Goal: Task Accomplishment & Management: Manage account settings

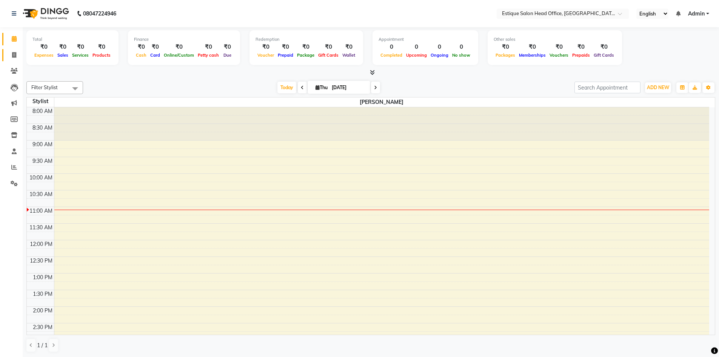
click at [14, 55] on icon at bounding box center [14, 55] width 4 height 6
select select "8292"
select select "service"
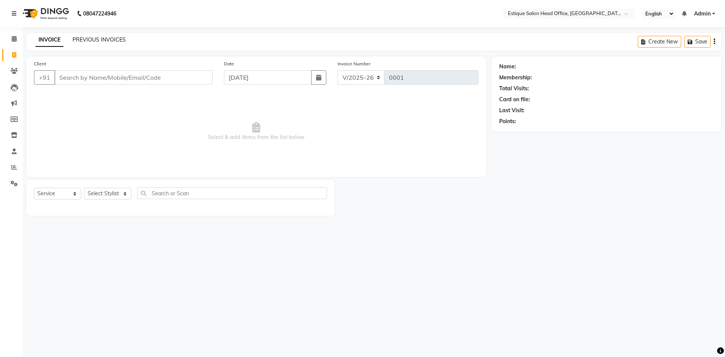
click at [94, 38] on link "PREVIOUS INVOICES" at bounding box center [98, 39] width 53 height 7
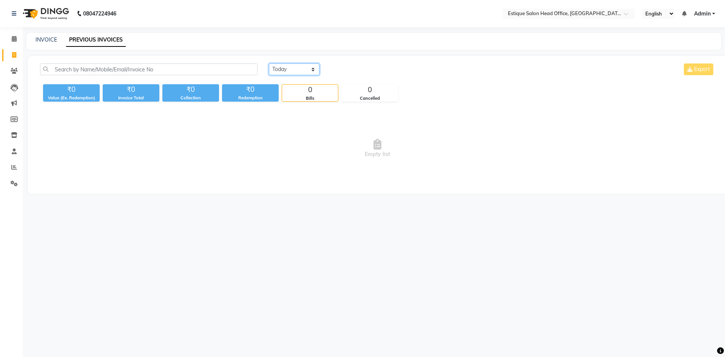
click at [283, 71] on select "[DATE] [DATE] Custom Range" at bounding box center [294, 69] width 51 height 12
select select "range"
click at [269, 63] on select "[DATE] [DATE] Custom Range" at bounding box center [294, 69] width 51 height 12
click at [362, 64] on input "[DATE]" at bounding box center [355, 69] width 53 height 11
select select "9"
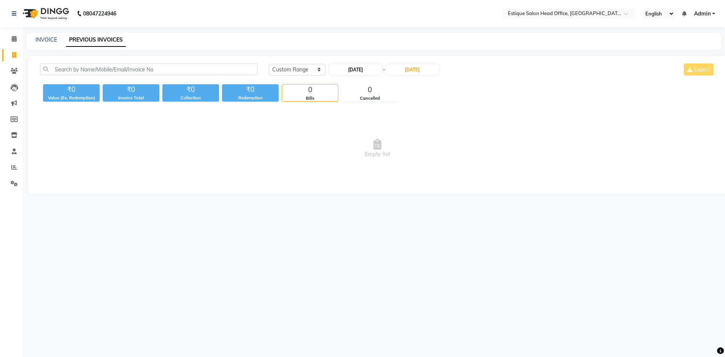
select select "2025"
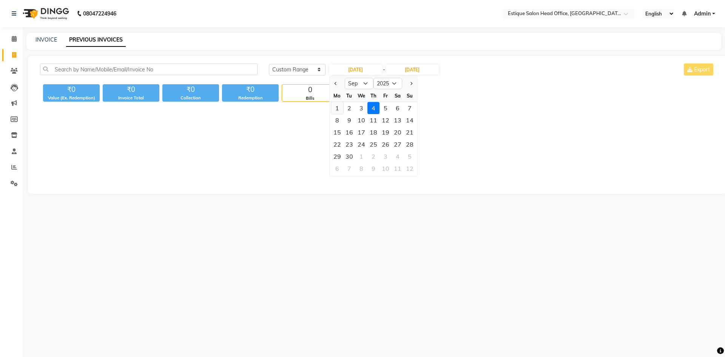
click at [337, 108] on div "1" at bounding box center [337, 108] width 12 height 12
type input "[DATE]"
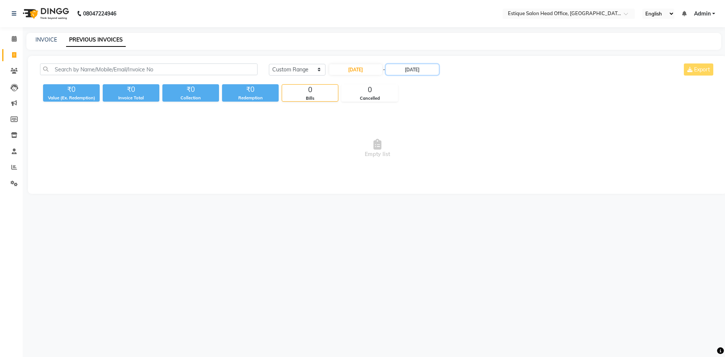
drag, startPoint x: 408, startPoint y: 69, endPoint x: 412, endPoint y: 75, distance: 7.4
click at [409, 68] on input "[DATE]" at bounding box center [412, 69] width 53 height 11
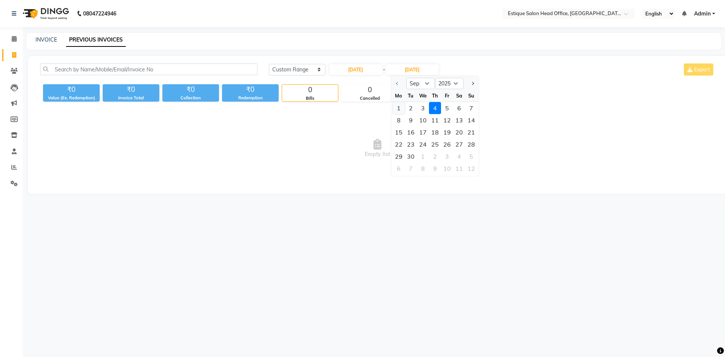
click at [399, 109] on div "1" at bounding box center [399, 108] width 12 height 12
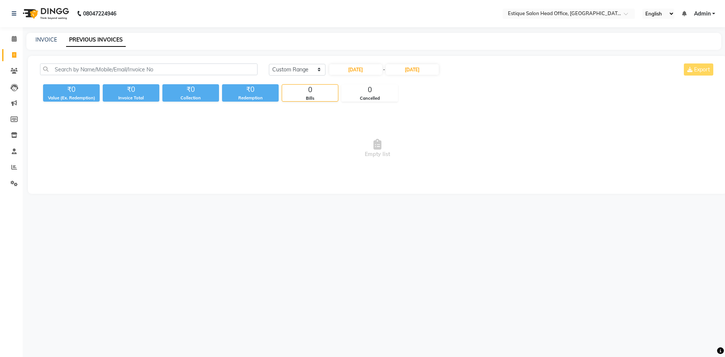
click at [698, 69] on div "Today Yesterday Custom Range 01-09-2025 - 01-09-2025 Export" at bounding box center [492, 69] width 446 height 12
click at [418, 70] on input "[DATE]" at bounding box center [412, 69] width 53 height 11
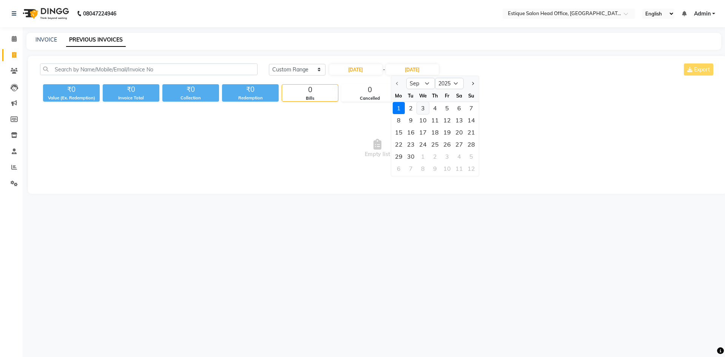
click at [424, 106] on div "3" at bounding box center [423, 108] width 12 height 12
type input "[DATE]"
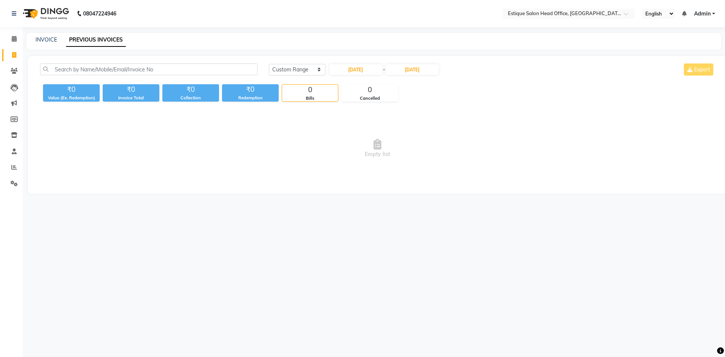
click at [699, 71] on div "Today Yesterday Custom Range 01-09-2025 - 03-09-2025 Export" at bounding box center [492, 69] width 446 height 12
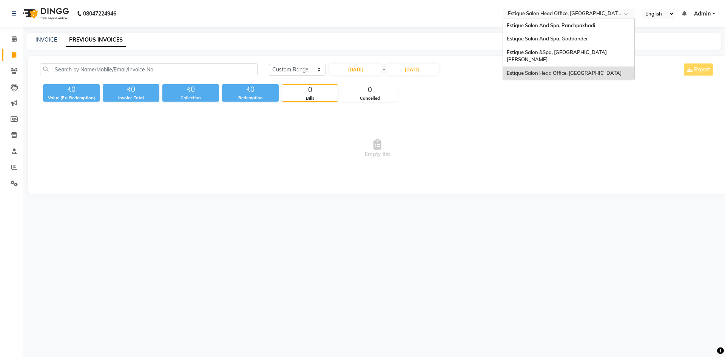
click at [569, 14] on input "text" at bounding box center [560, 15] width 109 height 8
click at [564, 26] on span "Estique Salon And Spa, Panchpakhadi" at bounding box center [551, 25] width 88 height 6
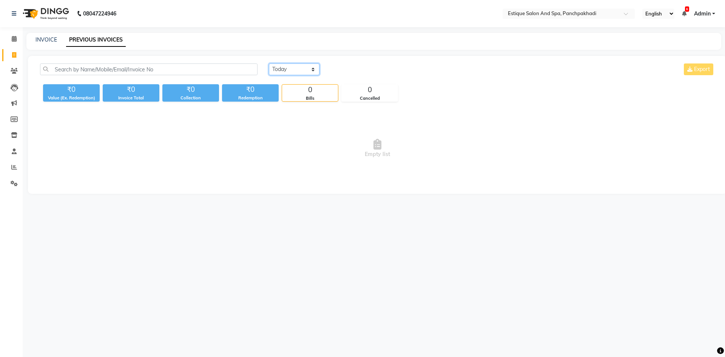
click at [295, 70] on select "[DATE] [DATE] Custom Range" at bounding box center [294, 69] width 51 height 12
select select "range"
click at [269, 63] on select "[DATE] [DATE] Custom Range" at bounding box center [294, 69] width 51 height 12
click at [345, 66] on input "[DATE]" at bounding box center [355, 69] width 53 height 11
select select "9"
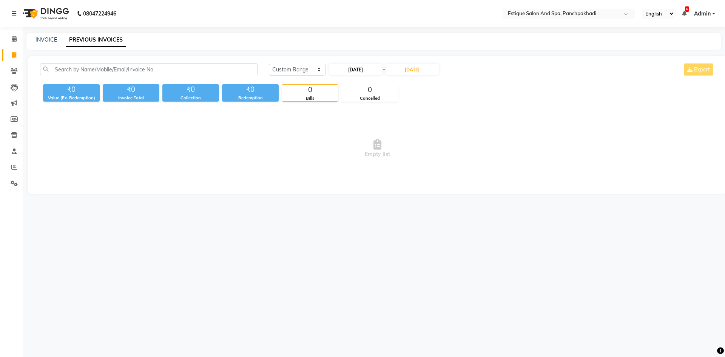
select select "2025"
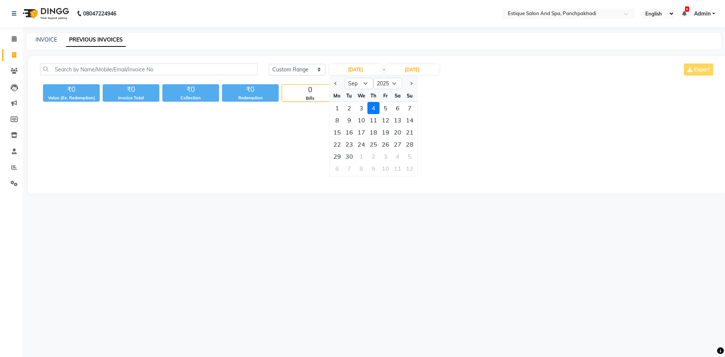
drag, startPoint x: 334, startPoint y: 106, endPoint x: 399, endPoint y: 82, distance: 68.8
click at [335, 106] on div "1" at bounding box center [337, 108] width 12 height 12
type input "[DATE]"
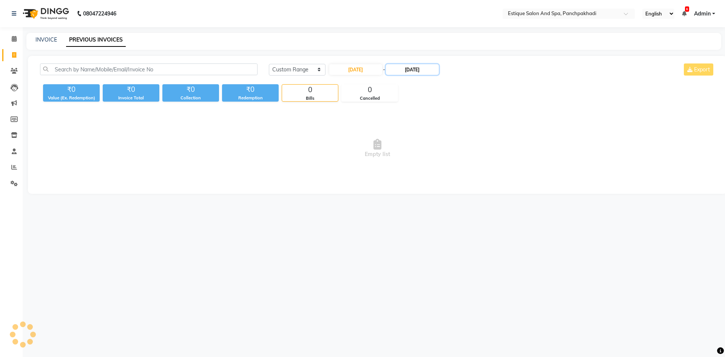
click at [414, 69] on input "[DATE]" at bounding box center [412, 69] width 53 height 11
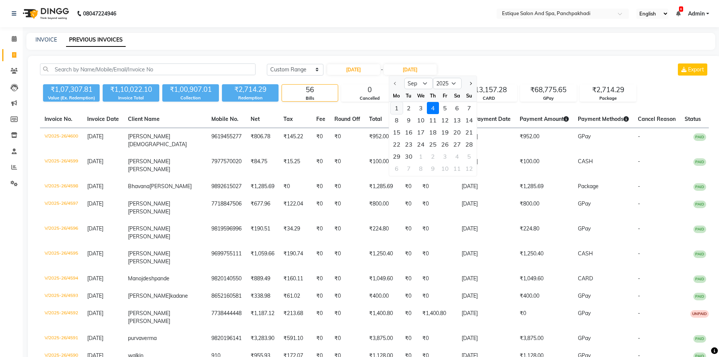
click at [397, 107] on div "1" at bounding box center [397, 108] width 12 height 12
type input "[DATE]"
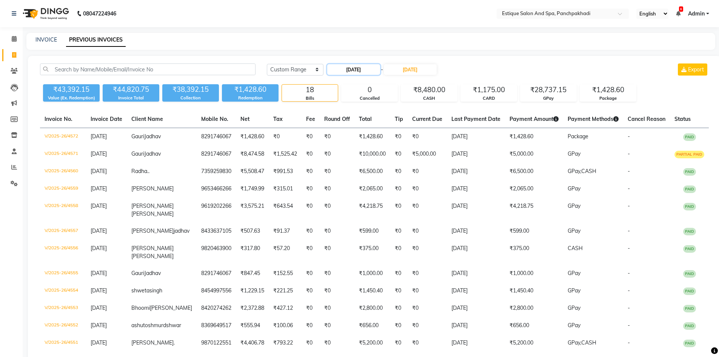
click at [353, 67] on input "[DATE]" at bounding box center [353, 69] width 53 height 11
select select "9"
select select "2025"
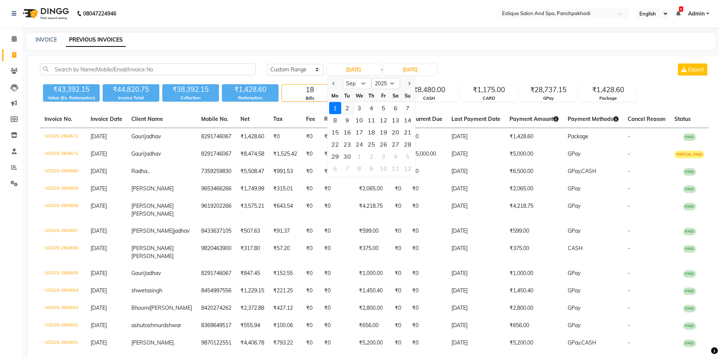
click at [345, 107] on div "2" at bounding box center [347, 108] width 12 height 12
type input "[DATE]"
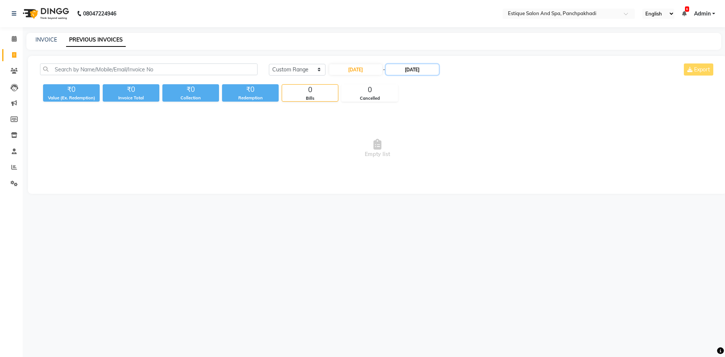
click at [416, 71] on input "[DATE]" at bounding box center [412, 69] width 53 height 11
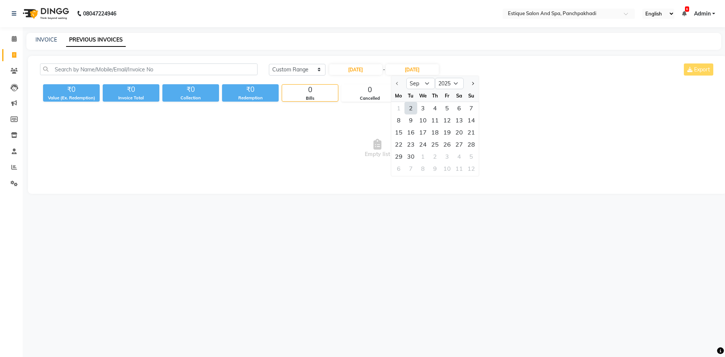
click at [408, 107] on div "2" at bounding box center [411, 108] width 12 height 12
type input "[DATE]"
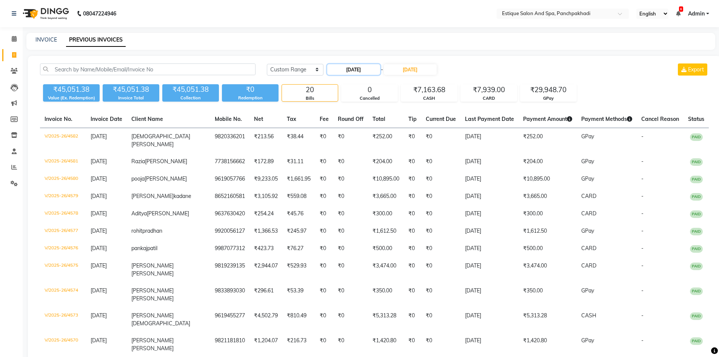
click at [348, 66] on input "[DATE]" at bounding box center [353, 69] width 53 height 11
select select "9"
select select "2025"
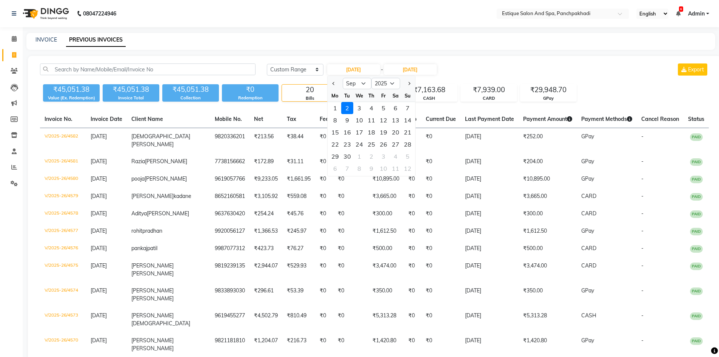
drag, startPoint x: 359, startPoint y: 108, endPoint x: 401, endPoint y: 59, distance: 64.6
click at [360, 108] on div "3" at bounding box center [359, 108] width 12 height 12
type input "[DATE]"
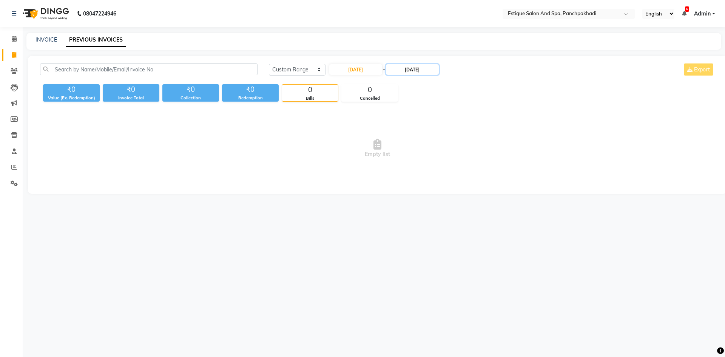
click at [415, 71] on input "[DATE]" at bounding box center [412, 69] width 53 height 11
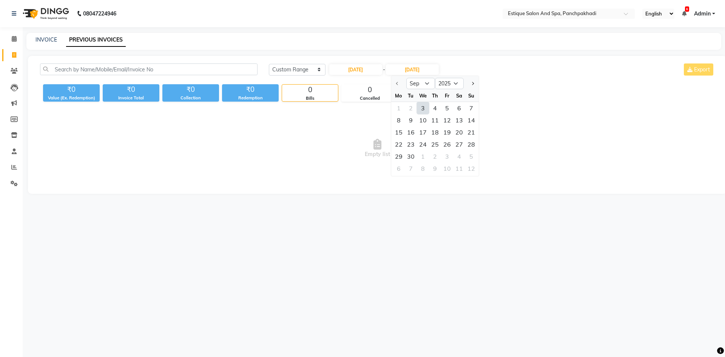
click at [422, 107] on div "3" at bounding box center [423, 108] width 12 height 12
type input "[DATE]"
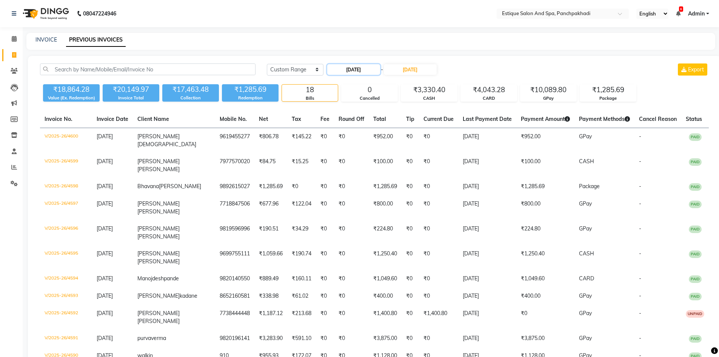
click at [360, 73] on input "[DATE]" at bounding box center [353, 69] width 53 height 11
select select "9"
select select "2025"
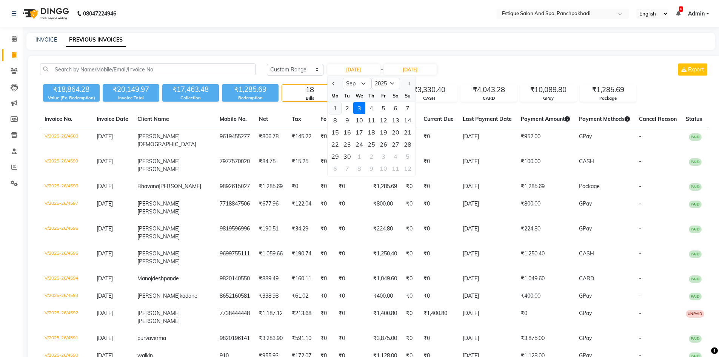
click at [336, 109] on div "1" at bounding box center [335, 108] width 12 height 12
type input "[DATE]"
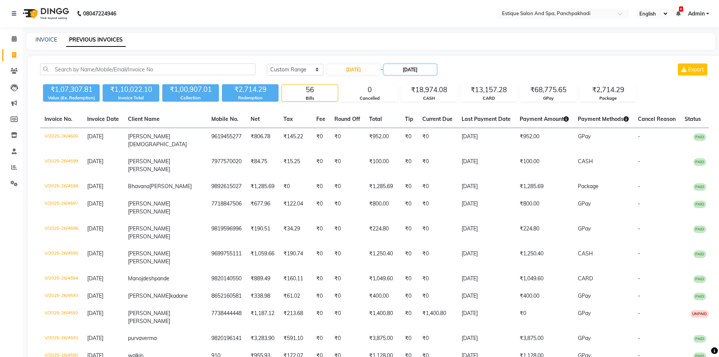
click at [420, 69] on input "[DATE]" at bounding box center [410, 69] width 53 height 11
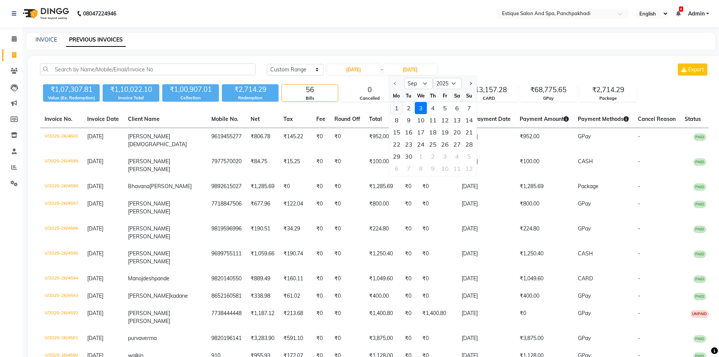
click at [396, 108] on div "1" at bounding box center [397, 108] width 12 height 12
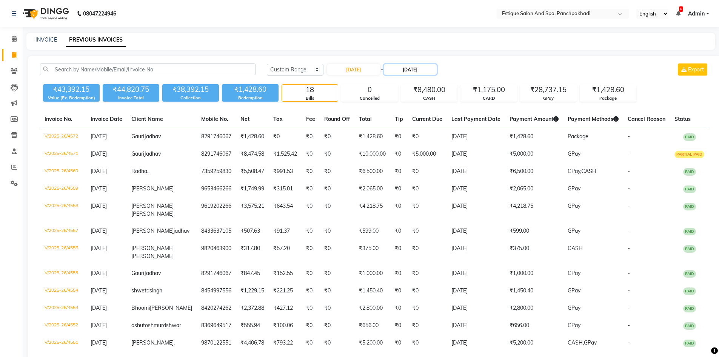
click at [420, 71] on input "[DATE]" at bounding box center [410, 69] width 53 height 11
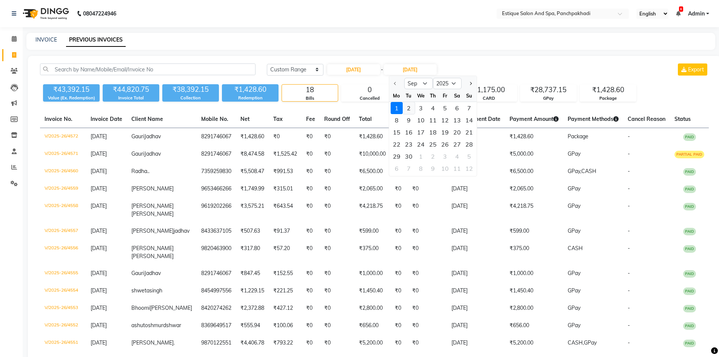
click at [407, 108] on div "2" at bounding box center [409, 108] width 12 height 12
type input "[DATE]"
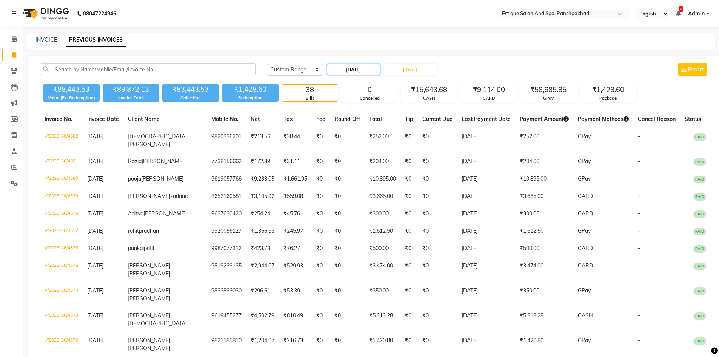
click at [363, 74] on input "[DATE]" at bounding box center [353, 69] width 53 height 11
select select "9"
select select "2025"
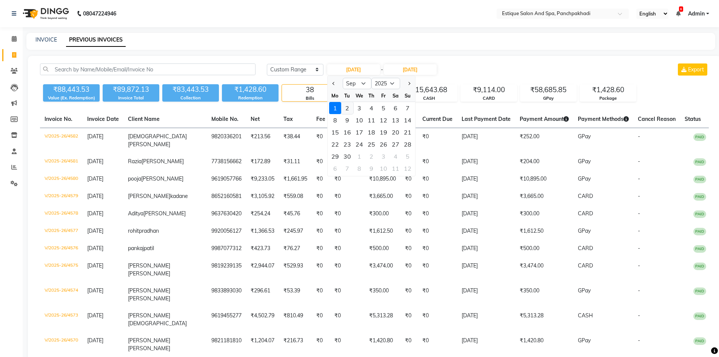
click at [350, 107] on div "2" at bounding box center [347, 108] width 12 height 12
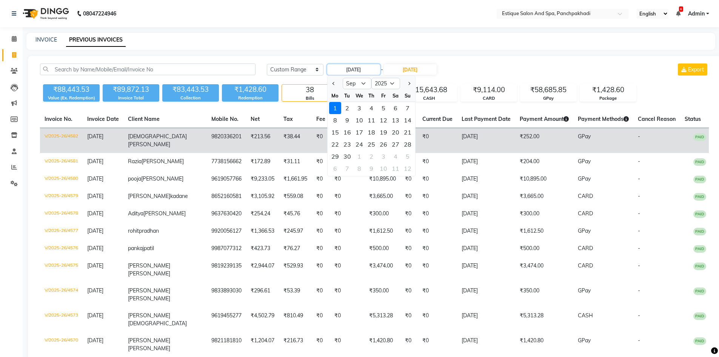
type input "[DATE]"
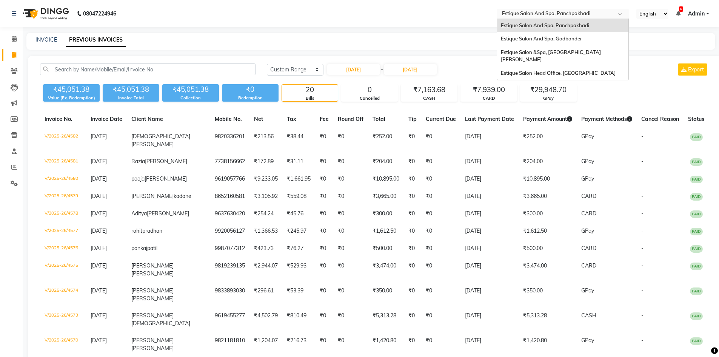
click at [565, 12] on input "text" at bounding box center [554, 15] width 109 height 8
click at [557, 39] on span "Estique Salon And Spa, Godbander" at bounding box center [541, 38] width 81 height 6
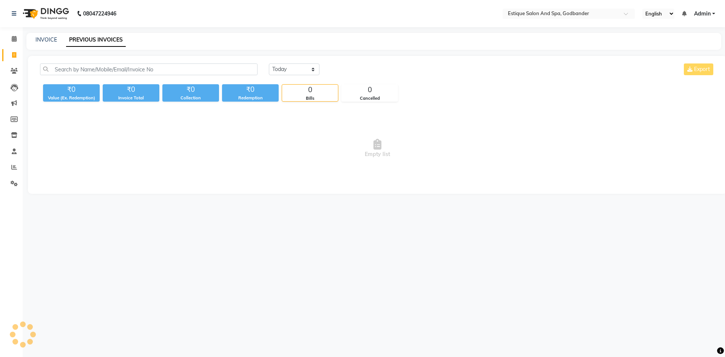
select select "en"
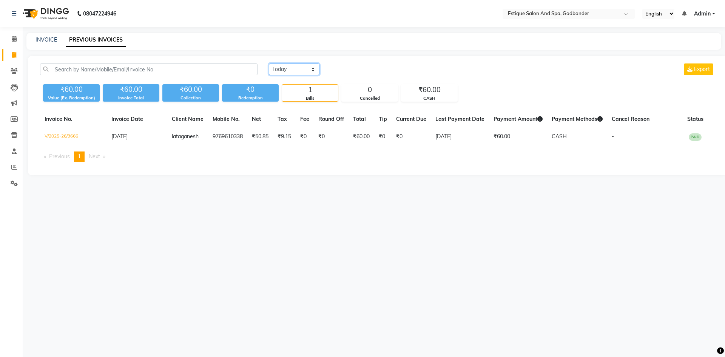
drag, startPoint x: 302, startPoint y: 66, endPoint x: 307, endPoint y: 75, distance: 10.3
click at [302, 66] on select "[DATE] [DATE] Custom Range" at bounding box center [294, 69] width 51 height 12
select select "range"
click at [269, 63] on select "[DATE] [DATE] Custom Range" at bounding box center [294, 69] width 51 height 12
click at [367, 71] on input "[DATE]" at bounding box center [355, 69] width 53 height 11
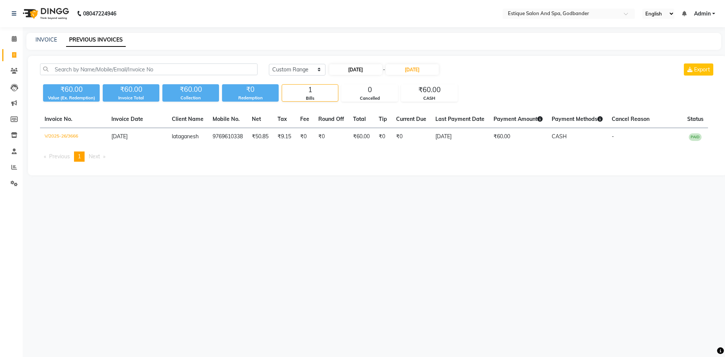
select select "9"
select select "2025"
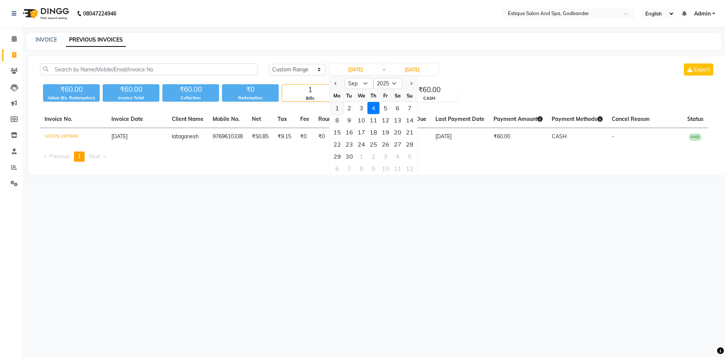
click at [339, 108] on div "1" at bounding box center [337, 108] width 12 height 12
type input "[DATE]"
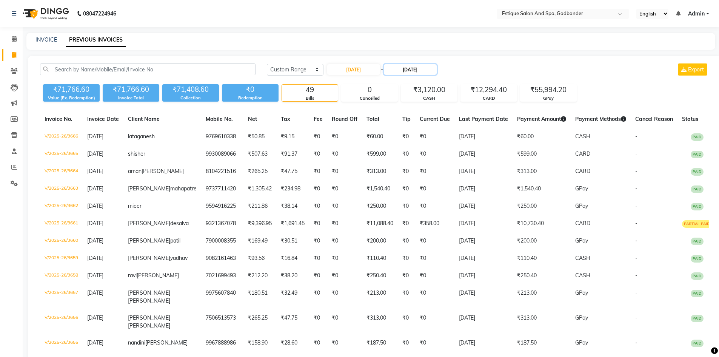
click at [417, 72] on input "[DATE]" at bounding box center [410, 69] width 53 height 11
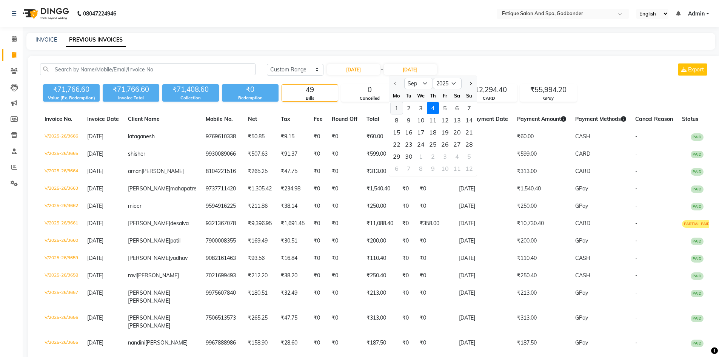
click at [395, 108] on div "1" at bounding box center [397, 108] width 12 height 12
type input "[DATE]"
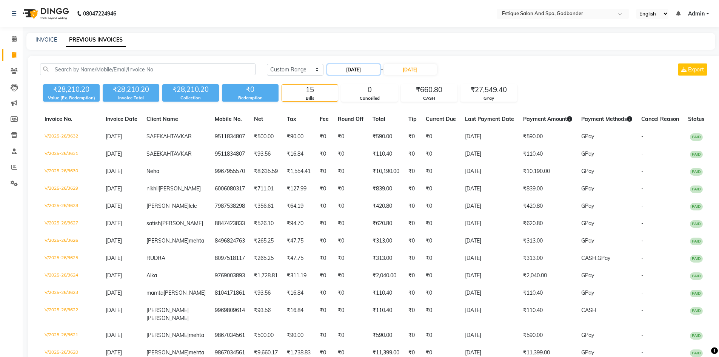
click at [369, 72] on input "[DATE]" at bounding box center [353, 69] width 53 height 11
select select "9"
select select "2025"
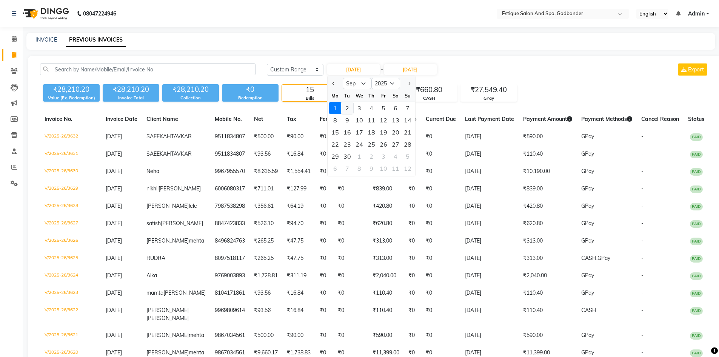
click at [346, 108] on div "2" at bounding box center [347, 108] width 12 height 12
type input "02-09-2025"
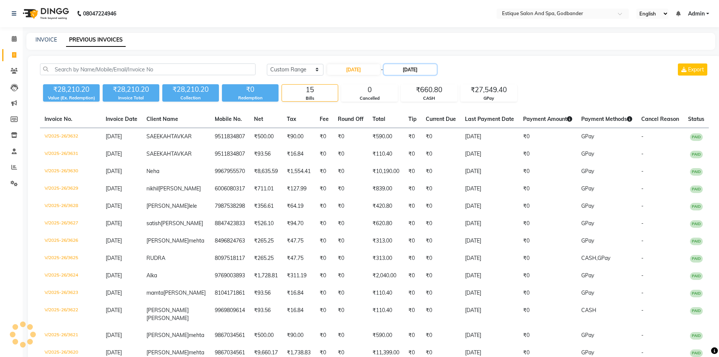
click at [422, 71] on input "[DATE]" at bounding box center [410, 69] width 53 height 11
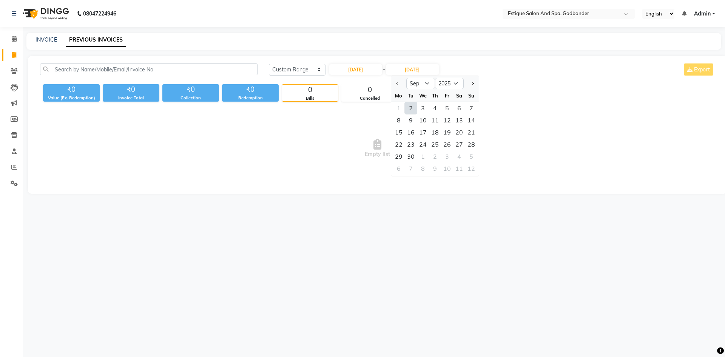
click at [410, 109] on div "2" at bounding box center [411, 108] width 12 height 12
type input "02-09-2025"
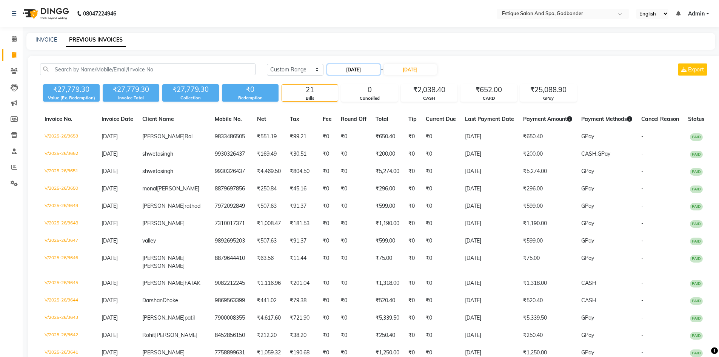
drag, startPoint x: 352, startPoint y: 68, endPoint x: 358, endPoint y: 66, distance: 6.8
click at [354, 68] on input "02-09-2025" at bounding box center [353, 69] width 53 height 11
select select "9"
select select "2025"
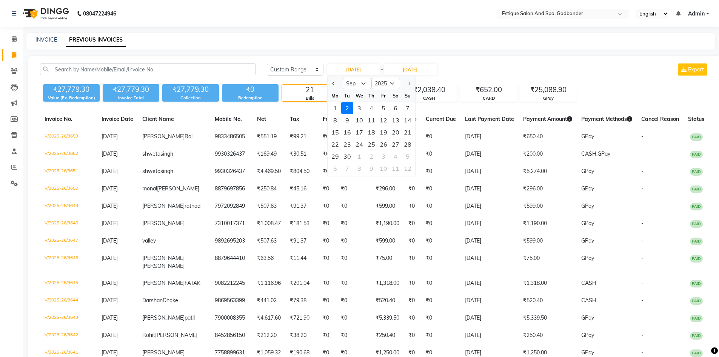
drag, startPoint x: 360, startPoint y: 109, endPoint x: 419, endPoint y: 79, distance: 65.3
click at [366, 107] on div "1 2 3 4 5 6 7" at bounding box center [372, 108] width 88 height 12
click at [425, 68] on input "[DATE]" at bounding box center [410, 69] width 53 height 11
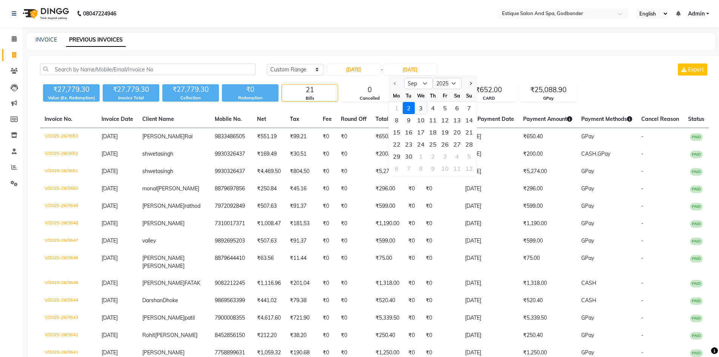
click at [423, 110] on div "3" at bounding box center [421, 108] width 12 height 12
type input "[DATE]"
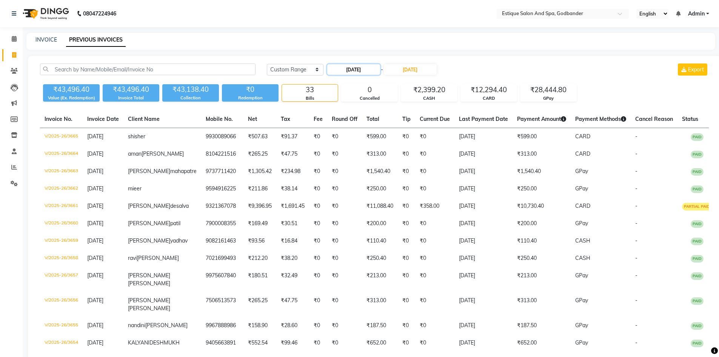
click at [351, 68] on input "[DATE]" at bounding box center [353, 69] width 53 height 11
select select "9"
select select "2025"
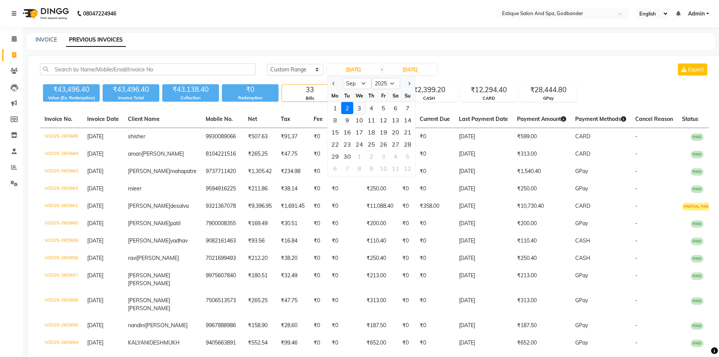
click at [359, 105] on div "3" at bounding box center [359, 108] width 12 height 12
type input "[DATE]"
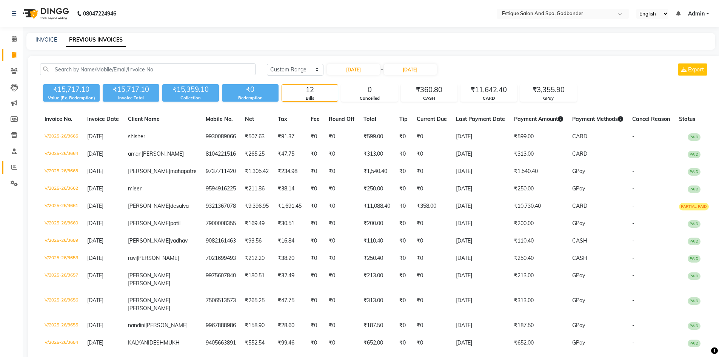
click at [16, 164] on icon at bounding box center [14, 167] width 6 height 6
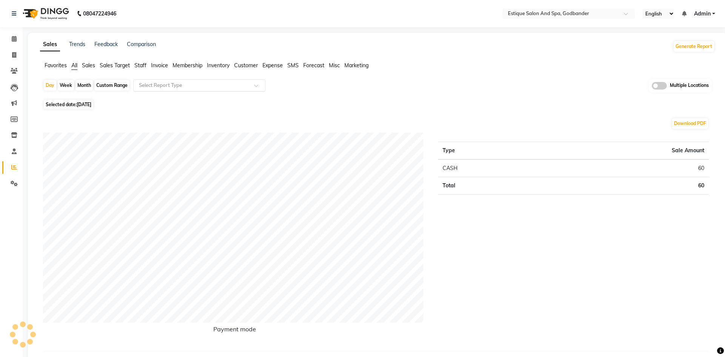
click at [169, 79] on div "Select Report Type" at bounding box center [199, 85] width 132 height 12
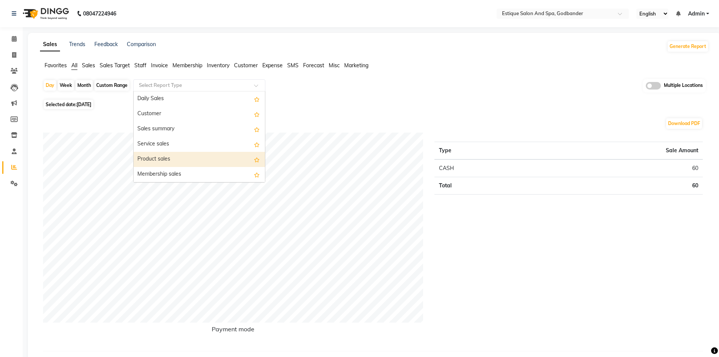
click at [162, 160] on div "Product sales" at bounding box center [199, 159] width 131 height 15
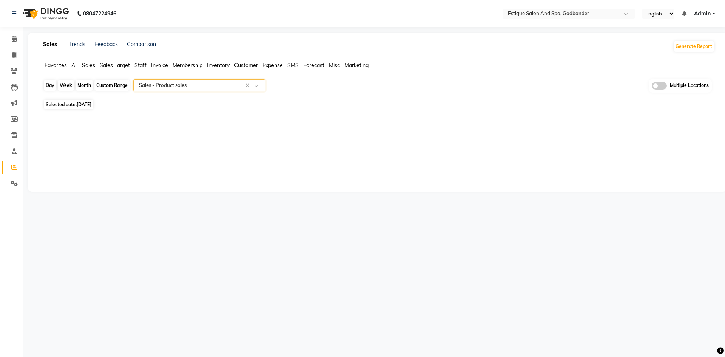
click at [51, 86] on div "Day" at bounding box center [50, 85] width 12 height 11
select select "9"
select select "2025"
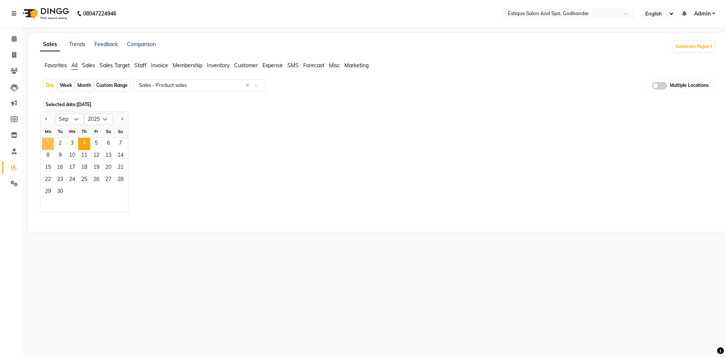
click at [49, 143] on span "1" at bounding box center [48, 144] width 12 height 12
select select "filtered_report"
select select "csv"
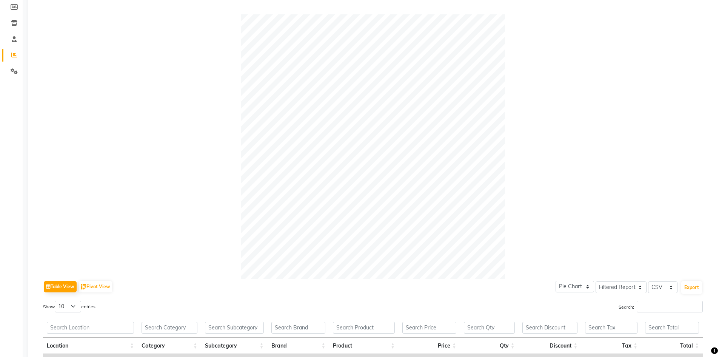
scroll to position [35, 0]
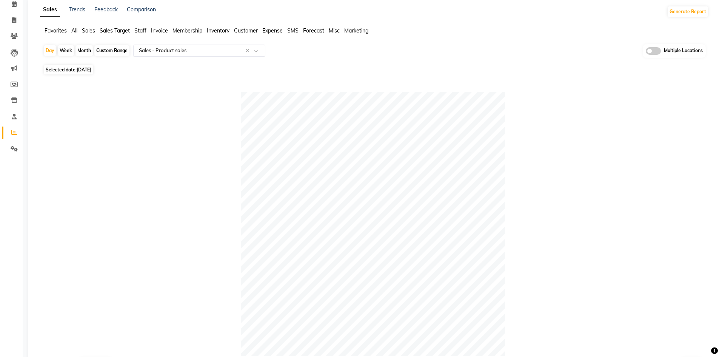
click at [160, 53] on input "text" at bounding box center [191, 51] width 109 height 8
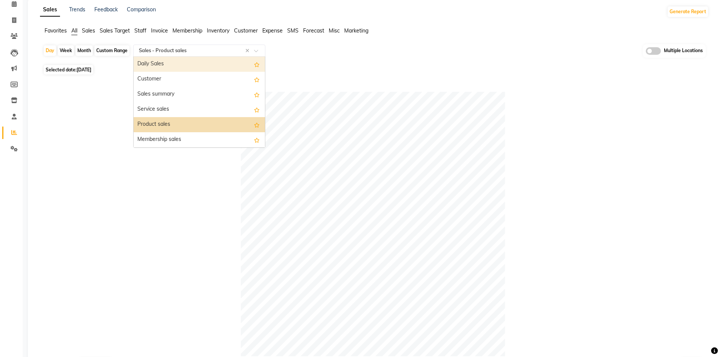
click at [163, 52] on input "text" at bounding box center [191, 51] width 109 height 8
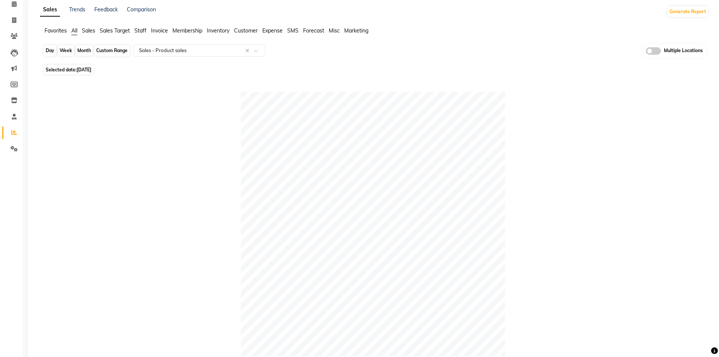
click at [49, 48] on div "Day" at bounding box center [50, 50] width 12 height 11
select select "9"
select select "2025"
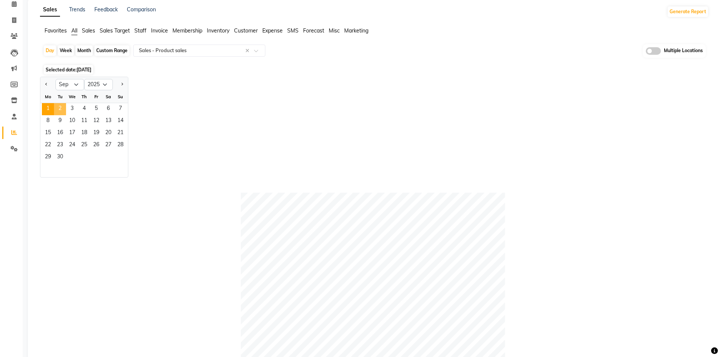
drag, startPoint x: 57, startPoint y: 111, endPoint x: 601, endPoint y: 216, distance: 553.5
click at [62, 111] on span "2" at bounding box center [60, 109] width 12 height 12
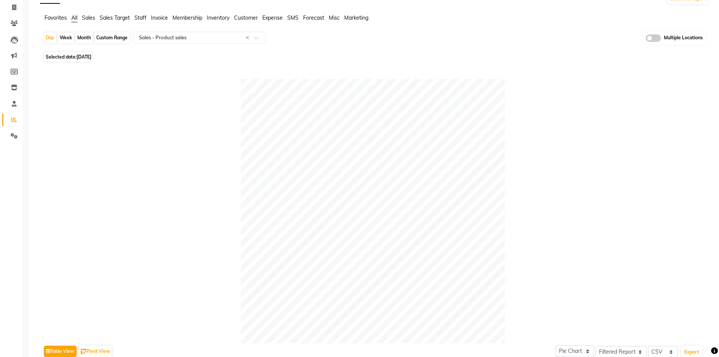
scroll to position [11, 0]
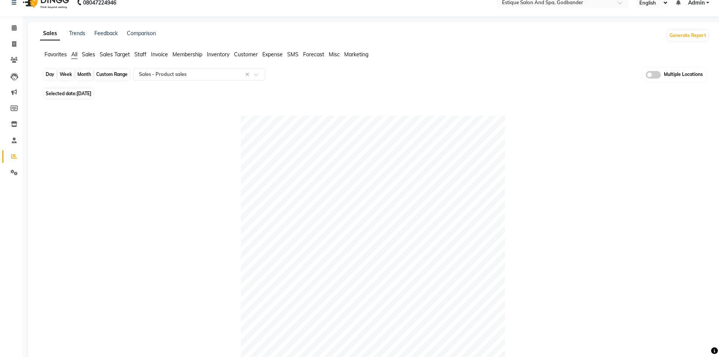
drag, startPoint x: 48, startPoint y: 77, endPoint x: 52, endPoint y: 77, distance: 4.2
click at [48, 77] on div "Day" at bounding box center [50, 74] width 12 height 11
select select "9"
select select "2025"
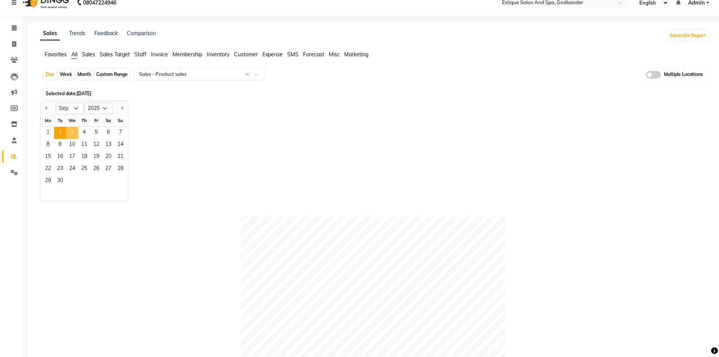
click at [73, 134] on span "3" at bounding box center [72, 133] width 12 height 12
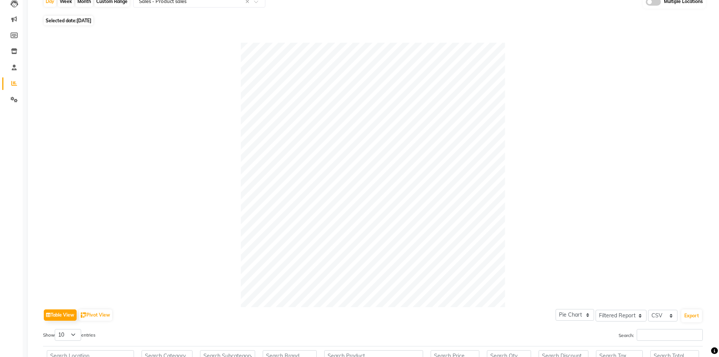
scroll to position [43, 0]
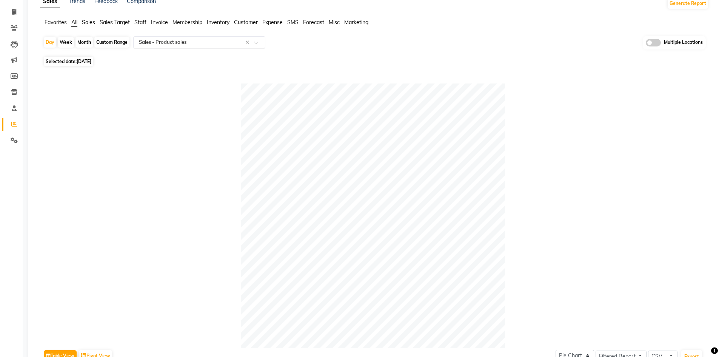
click at [196, 39] on input "text" at bounding box center [191, 42] width 109 height 8
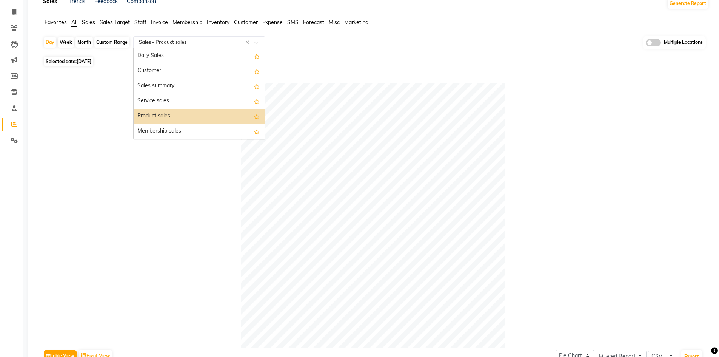
click at [196, 39] on input "text" at bounding box center [191, 42] width 109 height 8
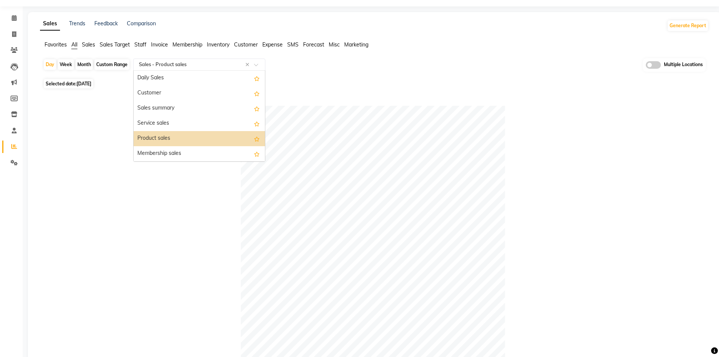
scroll to position [0, 0]
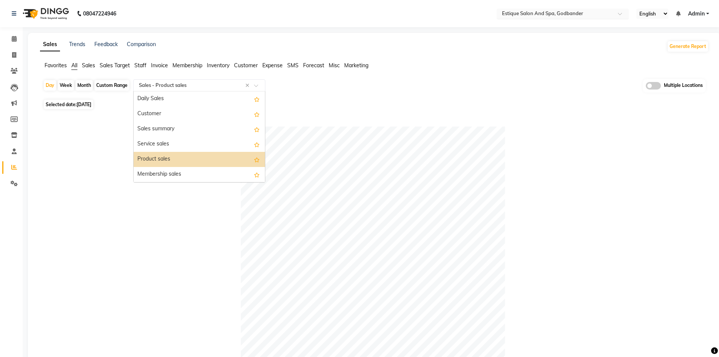
click at [531, 14] on input "text" at bounding box center [554, 15] width 109 height 8
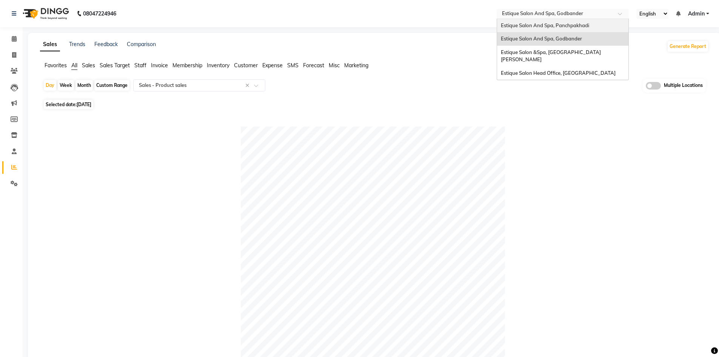
click at [541, 26] on span "Estique Salon And Spa, Panchpakhadi" at bounding box center [545, 25] width 88 height 6
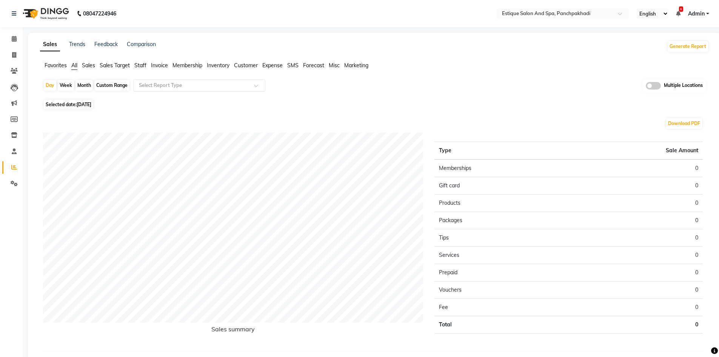
click at [203, 91] on ng-select "Select Report Type" at bounding box center [199, 85] width 132 height 12
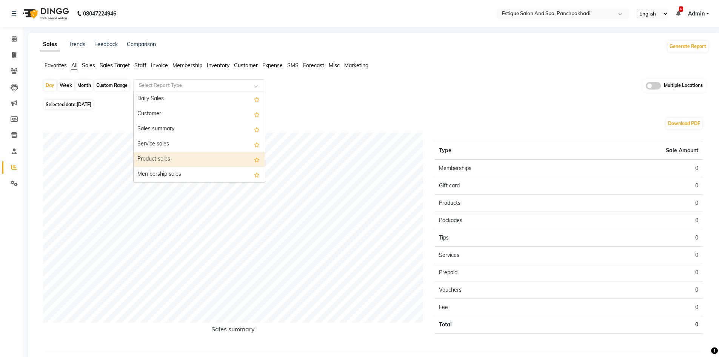
drag, startPoint x: 169, startPoint y: 157, endPoint x: 50, endPoint y: 91, distance: 136.0
click at [169, 156] on div "Product sales" at bounding box center [199, 159] width 131 height 15
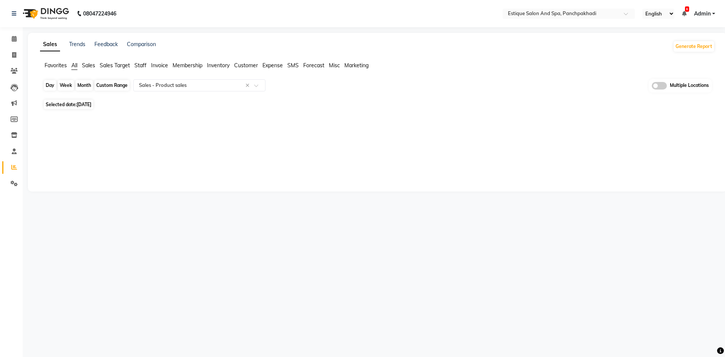
click at [53, 86] on div "Day" at bounding box center [50, 85] width 12 height 11
select select "9"
select select "2025"
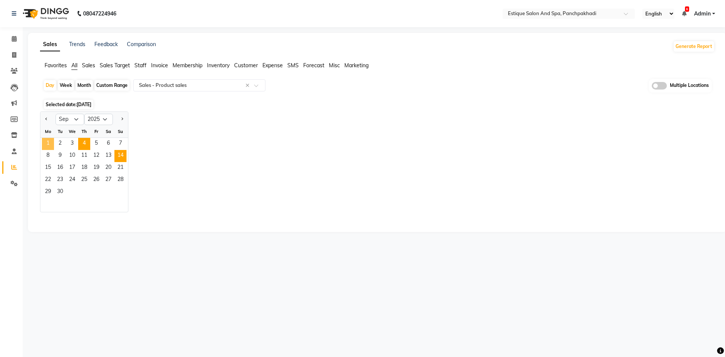
drag, startPoint x: 48, startPoint y: 142, endPoint x: 117, endPoint y: 151, distance: 69.2
click at [49, 141] on span "1" at bounding box center [48, 144] width 12 height 12
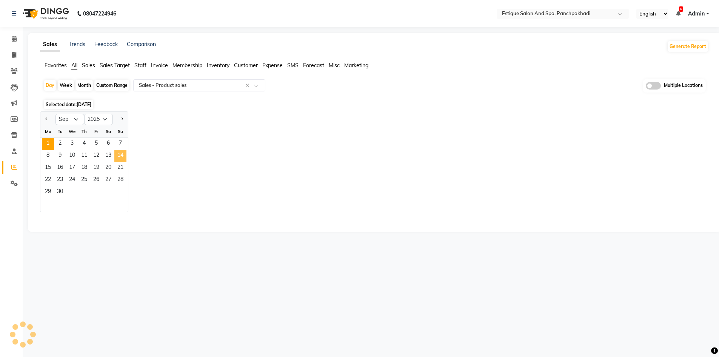
select select "full_report"
select select "csv"
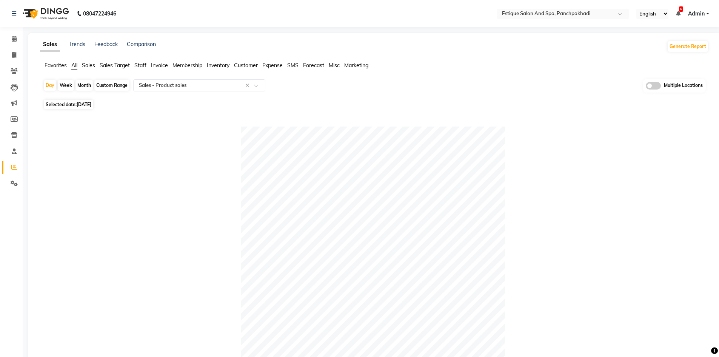
click at [48, 85] on div "Day" at bounding box center [50, 85] width 12 height 11
select select "9"
select select "2025"
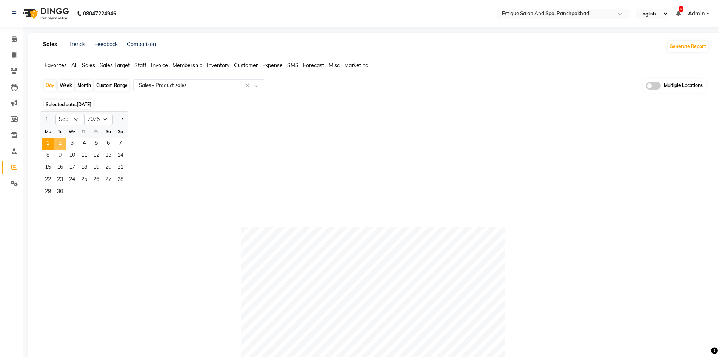
click at [62, 142] on span "2" at bounding box center [60, 144] width 12 height 12
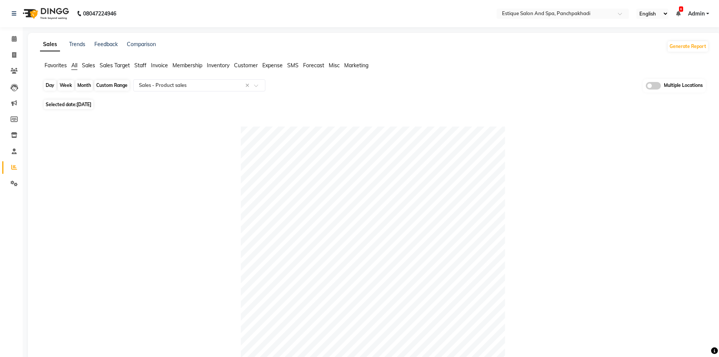
click at [53, 87] on div "Day" at bounding box center [50, 85] width 12 height 11
select select "9"
select select "2025"
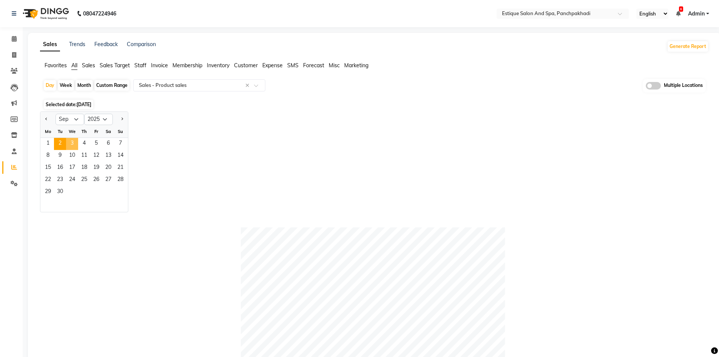
drag, startPoint x: 70, startPoint y: 142, endPoint x: 139, endPoint y: 142, distance: 69.4
click at [71, 142] on span "3" at bounding box center [72, 144] width 12 height 12
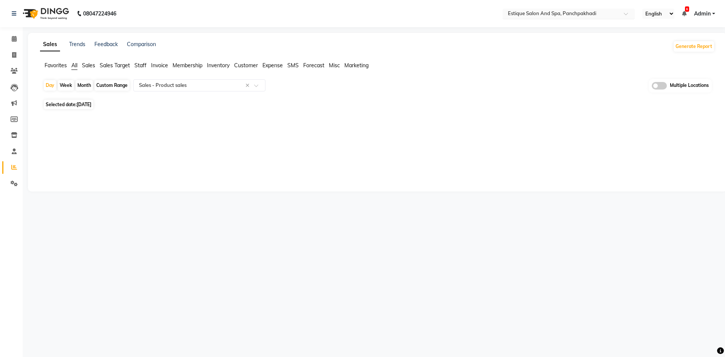
drag, startPoint x: 539, startPoint y: 13, endPoint x: 544, endPoint y: 14, distance: 5.0
click at [539, 13] on input "text" at bounding box center [560, 15] width 109 height 8
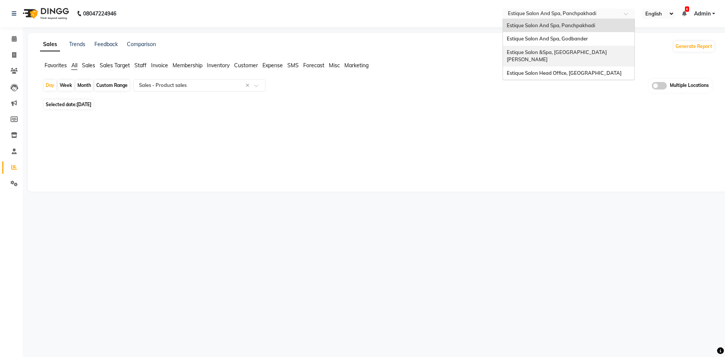
click at [547, 50] on span "Estique Salon &Spa, [GEOGRAPHIC_DATA][PERSON_NAME]" at bounding box center [557, 56] width 100 height 14
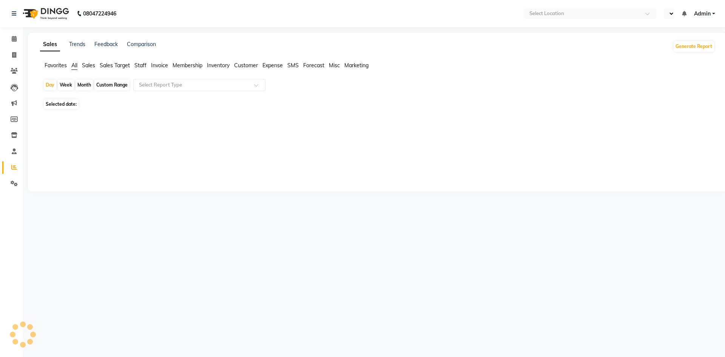
select select "en"
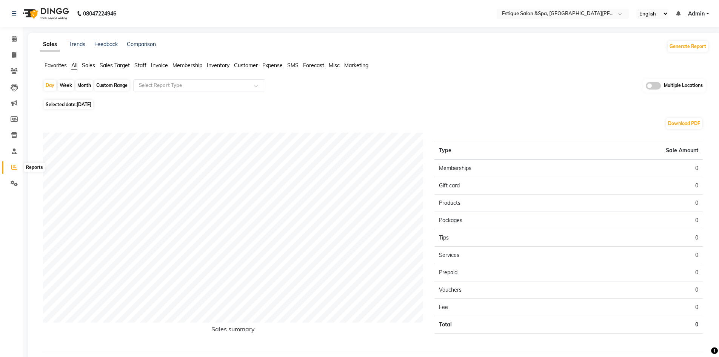
click at [12, 168] on icon at bounding box center [14, 167] width 6 height 6
click at [14, 53] on icon at bounding box center [14, 55] width 4 height 6
select select "service"
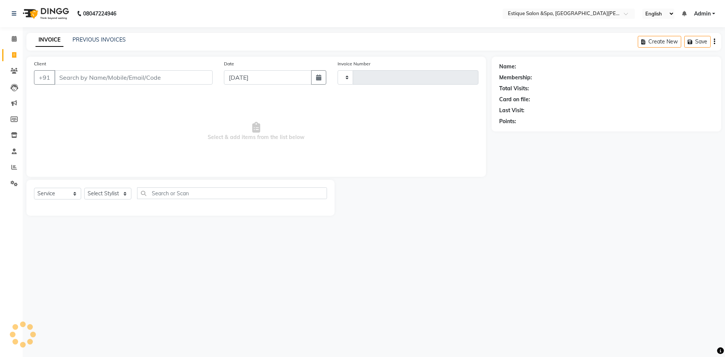
type input "2466"
select select "3928"
click at [100, 38] on link "PREVIOUS INVOICES" at bounding box center [98, 39] width 53 height 7
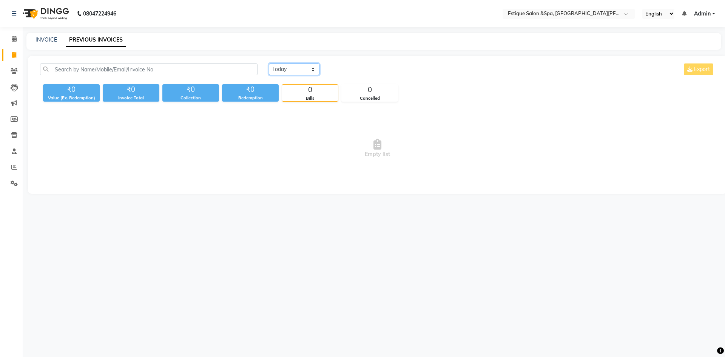
drag, startPoint x: 285, startPoint y: 66, endPoint x: 290, endPoint y: 73, distance: 8.4
click at [285, 66] on select "[DATE] [DATE] Custom Range" at bounding box center [294, 69] width 51 height 12
select select "range"
click at [269, 63] on select "[DATE] [DATE] Custom Range" at bounding box center [294, 69] width 51 height 12
click at [360, 71] on input "[DATE]" at bounding box center [355, 69] width 53 height 11
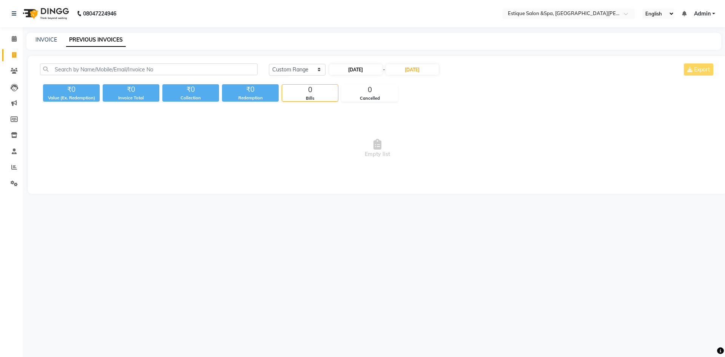
select select "9"
select select "2025"
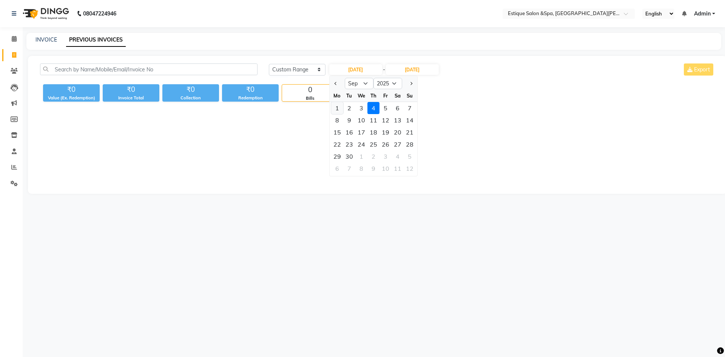
click at [336, 104] on div "1" at bounding box center [337, 108] width 12 height 12
type input "[DATE]"
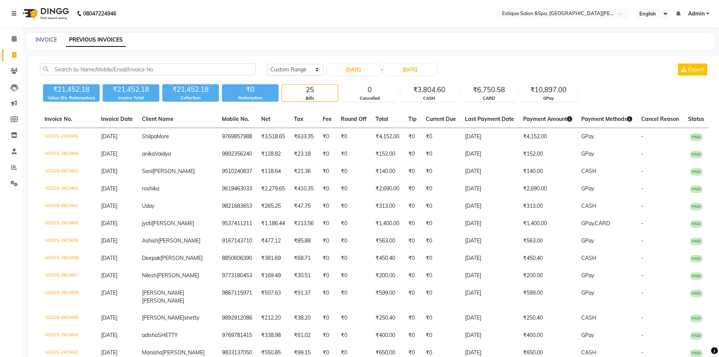
click at [421, 64] on div "[DATE] - [DATE]" at bounding box center [381, 69] width 111 height 12
click at [420, 68] on input "[DATE]" at bounding box center [410, 69] width 53 height 11
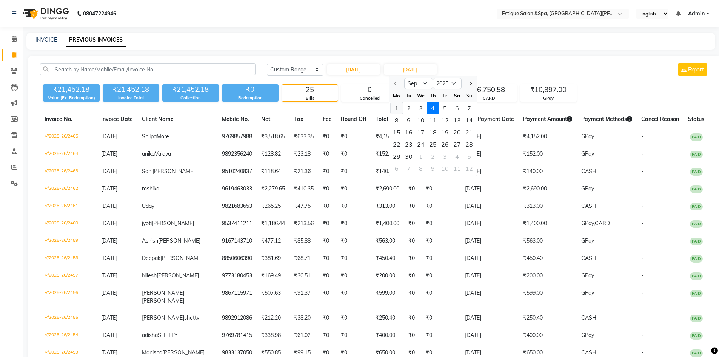
click at [395, 105] on div "1" at bounding box center [397, 108] width 12 height 12
type input "[DATE]"
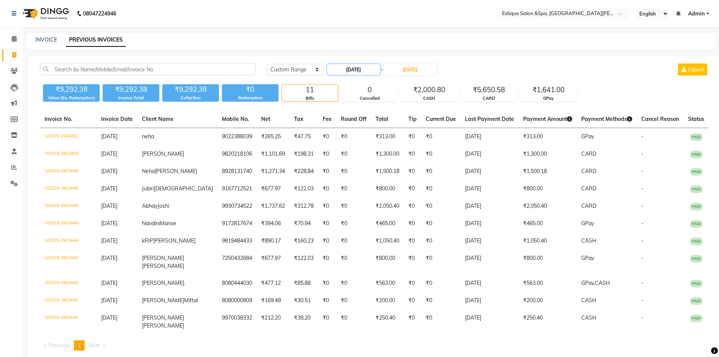
click at [363, 68] on input "[DATE]" at bounding box center [353, 69] width 53 height 11
select select "9"
select select "2025"
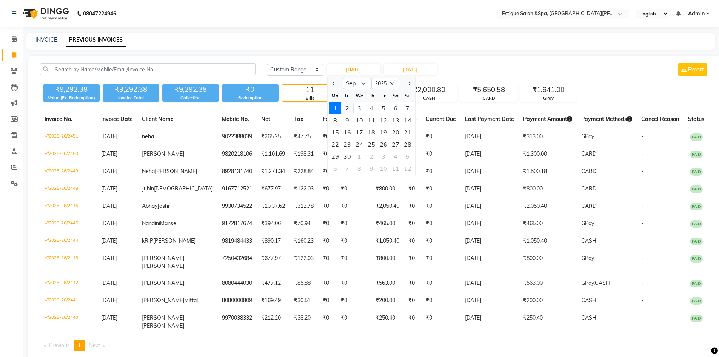
click at [349, 110] on div "2" at bounding box center [347, 108] width 12 height 12
type input "[DATE]"
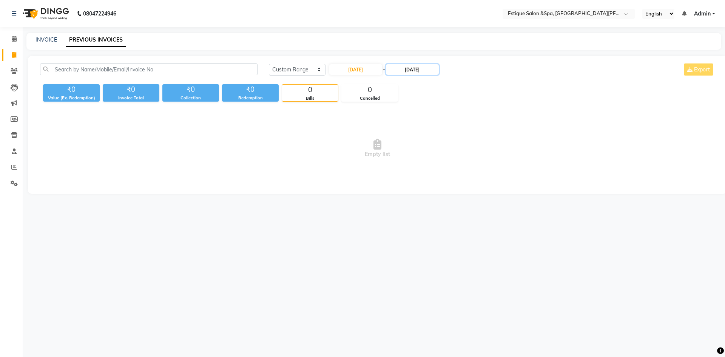
click at [409, 73] on input "[DATE]" at bounding box center [412, 69] width 53 height 11
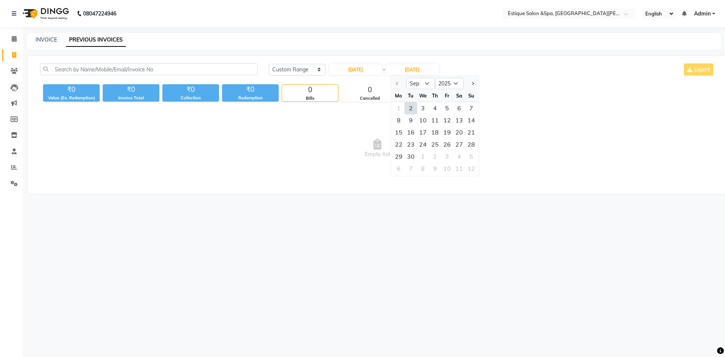
click at [410, 106] on div "2" at bounding box center [411, 108] width 12 height 12
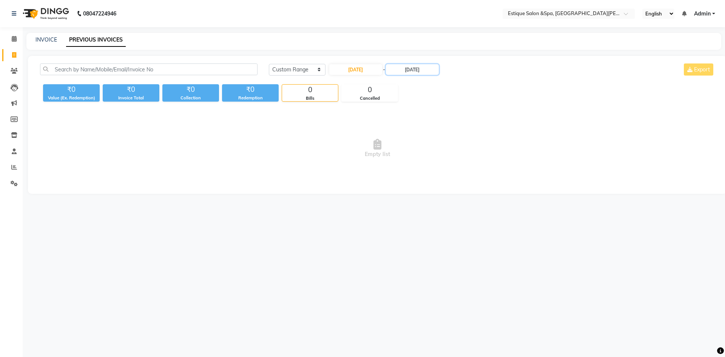
type input "[DATE]"
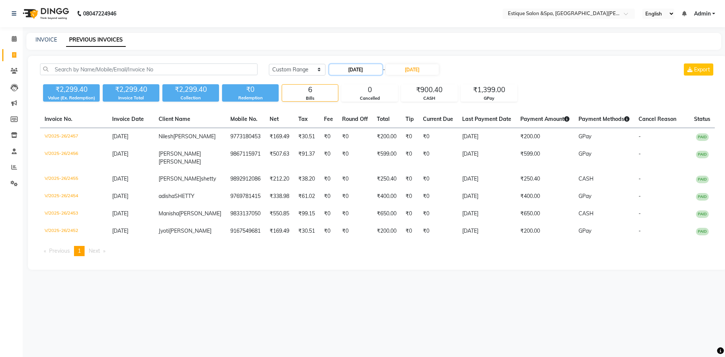
click at [357, 68] on input "[DATE]" at bounding box center [355, 69] width 53 height 11
select select "9"
select select "2025"
click at [361, 106] on div "3" at bounding box center [361, 108] width 12 height 12
type input "[DATE]"
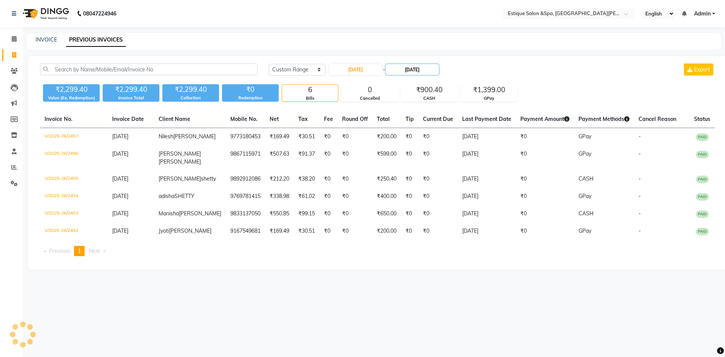
click at [429, 67] on input "[DATE]" at bounding box center [412, 69] width 53 height 11
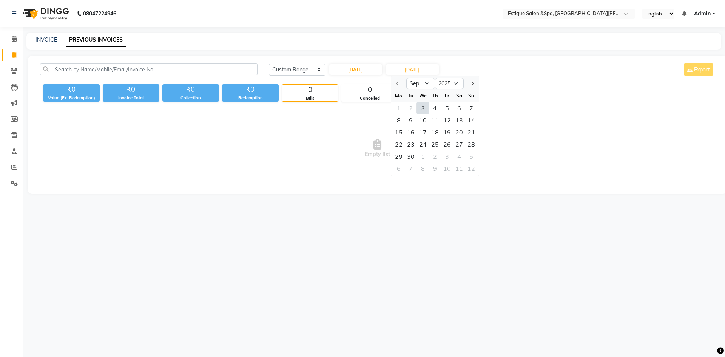
click at [424, 107] on div "3" at bounding box center [423, 108] width 12 height 12
type input "[DATE]"
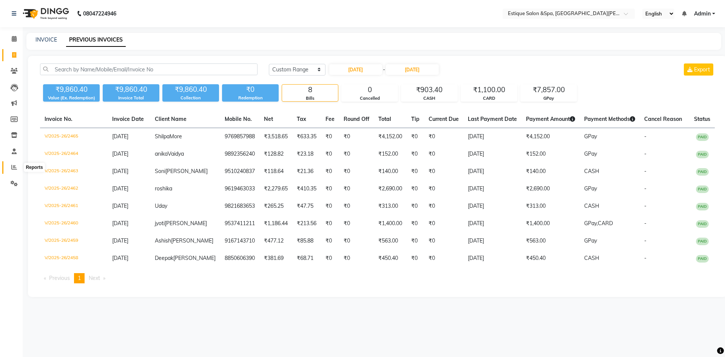
click at [14, 165] on icon at bounding box center [14, 167] width 6 height 6
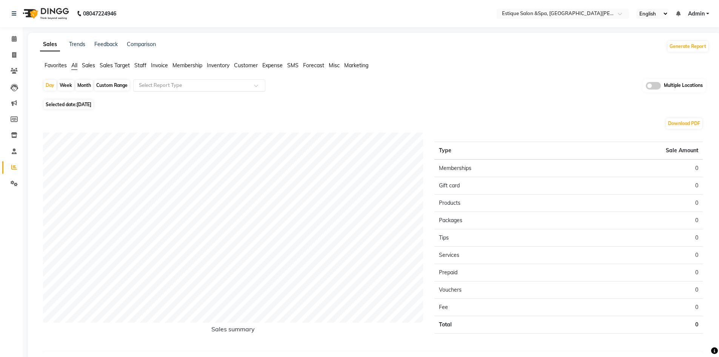
click at [182, 82] on input "text" at bounding box center [191, 86] width 109 height 8
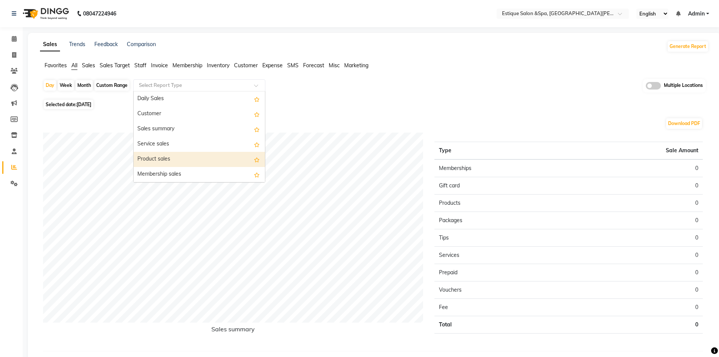
drag, startPoint x: 154, startPoint y: 155, endPoint x: 105, endPoint y: 116, distance: 62.8
click at [155, 153] on div "Product sales" at bounding box center [199, 159] width 131 height 15
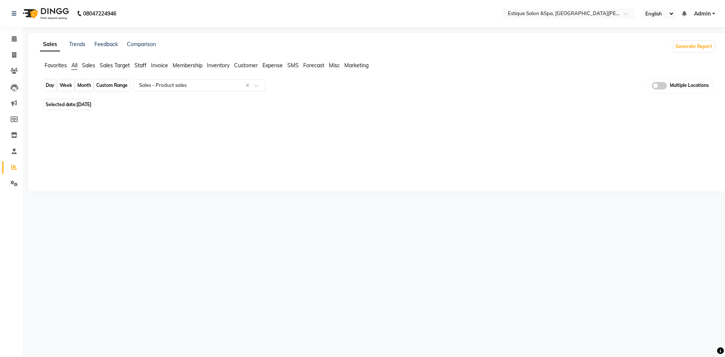
click at [47, 86] on div "Day" at bounding box center [50, 85] width 12 height 11
select select "9"
select select "2025"
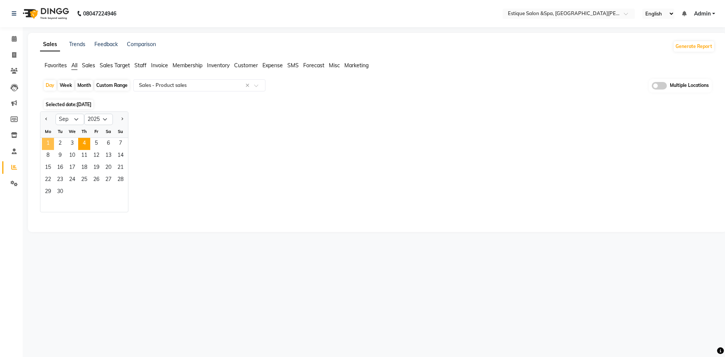
click at [48, 144] on span "1" at bounding box center [48, 144] width 12 height 12
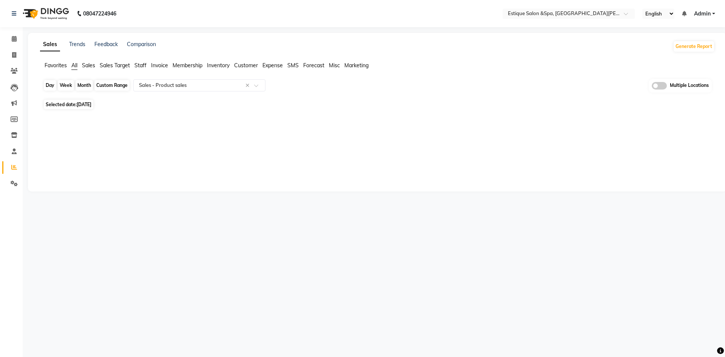
click at [51, 87] on div "Day" at bounding box center [50, 85] width 12 height 11
select select "9"
select select "2025"
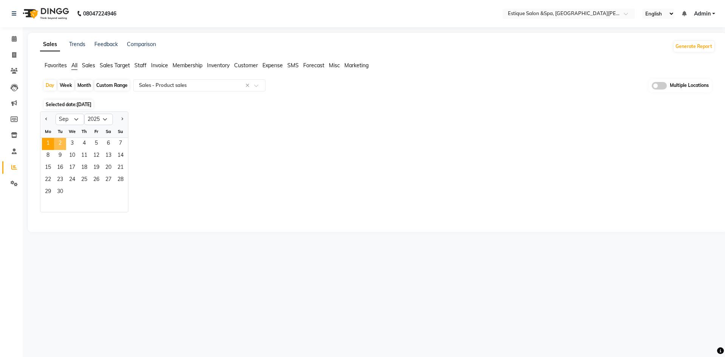
click at [57, 142] on span "2" at bounding box center [60, 144] width 12 height 12
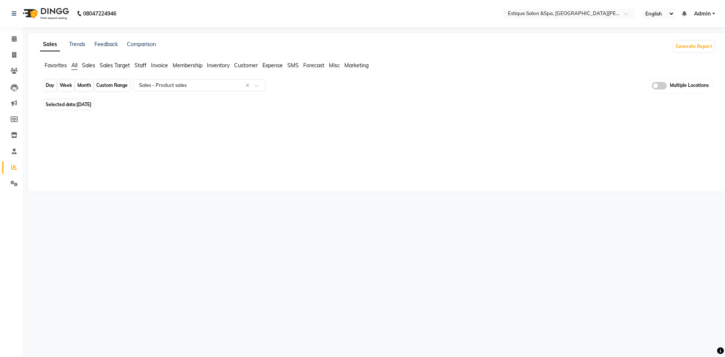
click at [50, 86] on div "Day" at bounding box center [50, 85] width 12 height 11
select select "9"
select select "2025"
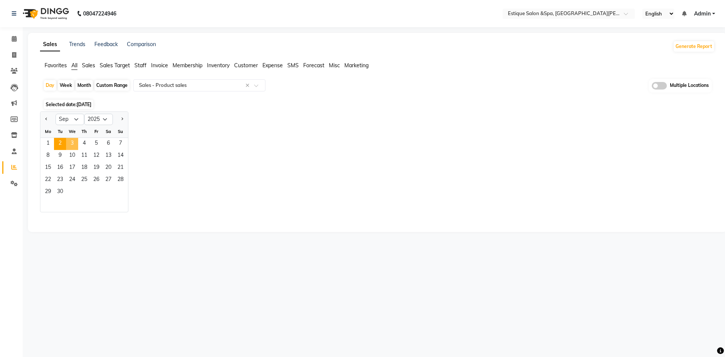
click at [72, 146] on span "3" at bounding box center [72, 144] width 12 height 12
select select "full_report"
select select "csv"
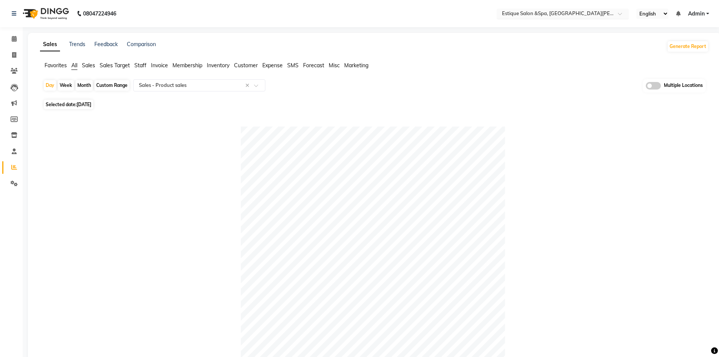
click at [572, 13] on input "text" at bounding box center [554, 15] width 109 height 8
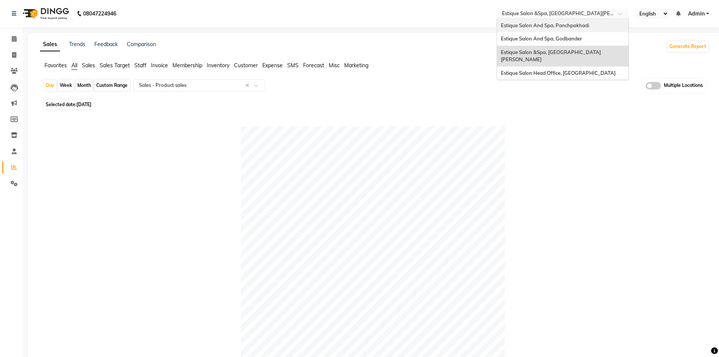
click at [696, 14] on span "Admin" at bounding box center [696, 14] width 17 height 8
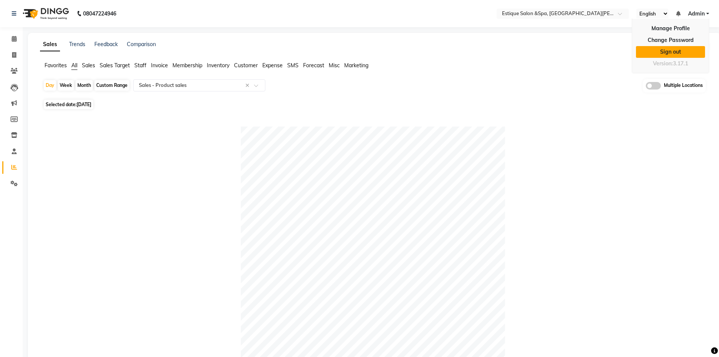
click at [680, 51] on link "Sign out" at bounding box center [670, 52] width 69 height 12
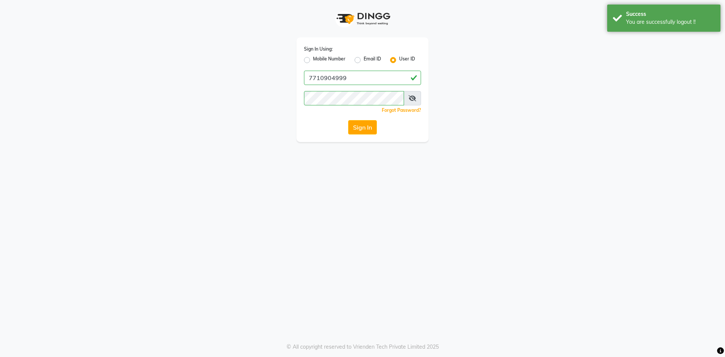
click at [329, 58] on label "Mobile Number" at bounding box center [329, 59] width 32 height 9
click at [318, 58] on input "Mobile Number" at bounding box center [315, 57] width 5 height 5
radio input "true"
radio input "false"
drag, startPoint x: 366, startPoint y: 77, endPoint x: 372, endPoint y: 80, distance: 6.4
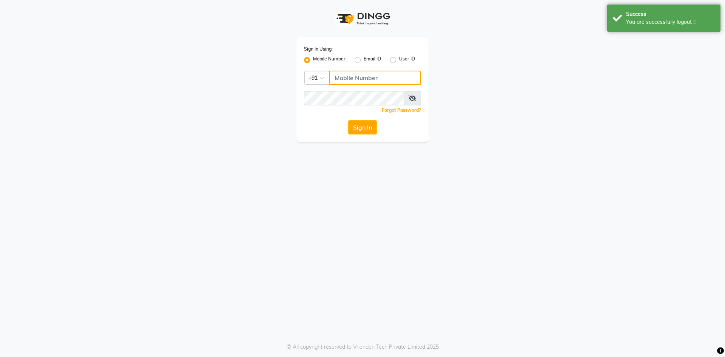
click at [366, 77] on input "Username" at bounding box center [375, 78] width 92 height 14
type input "7710904999"
click at [359, 123] on button "Sign In" at bounding box center [362, 127] width 29 height 14
